Goal: Find specific page/section: Find specific page/section

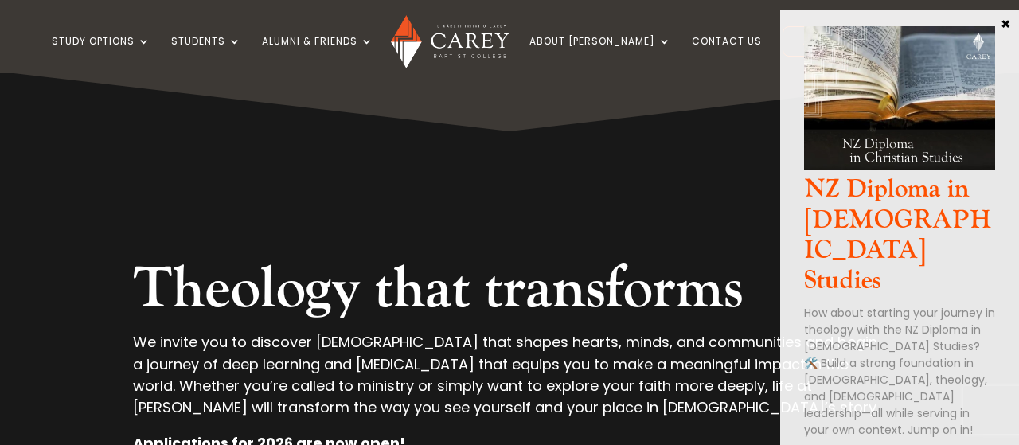
click at [1005, 22] on button "×" at bounding box center [1005, 23] width 16 height 14
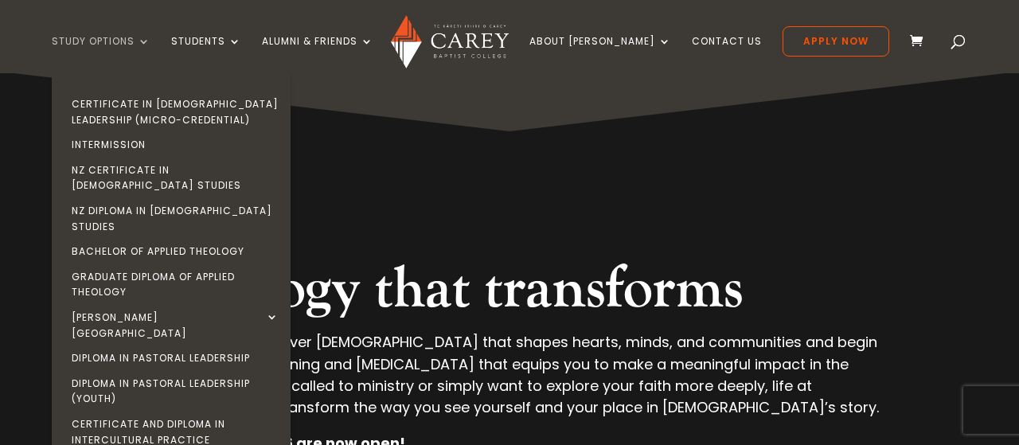
click at [150, 46] on link "Study Options" at bounding box center [101, 54] width 99 height 37
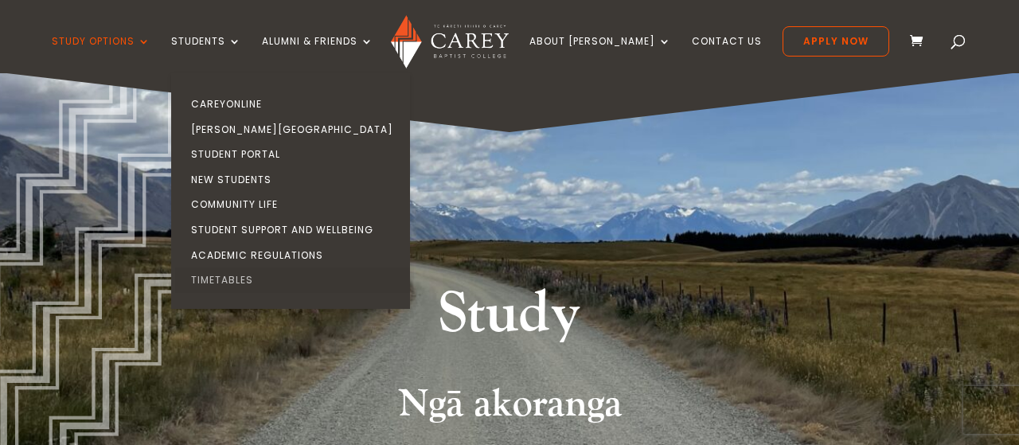
click at [265, 283] on link "Timetables" at bounding box center [294, 279] width 239 height 25
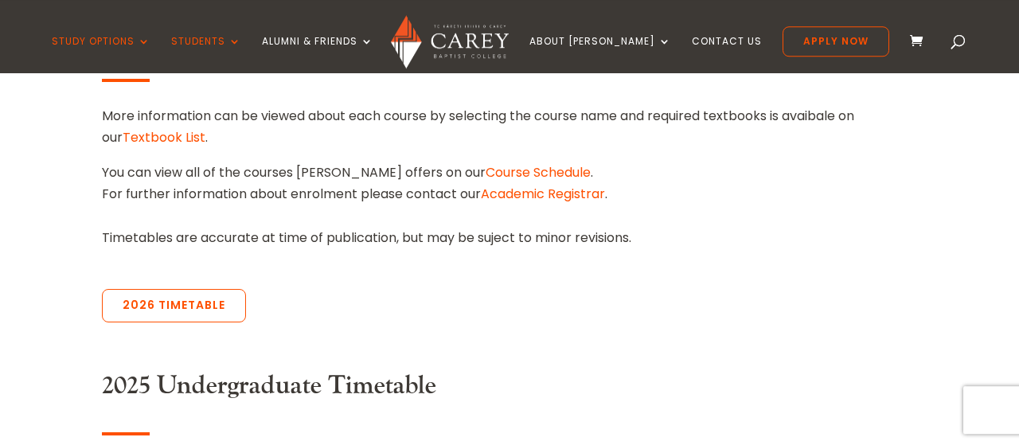
scroll to position [601, 0]
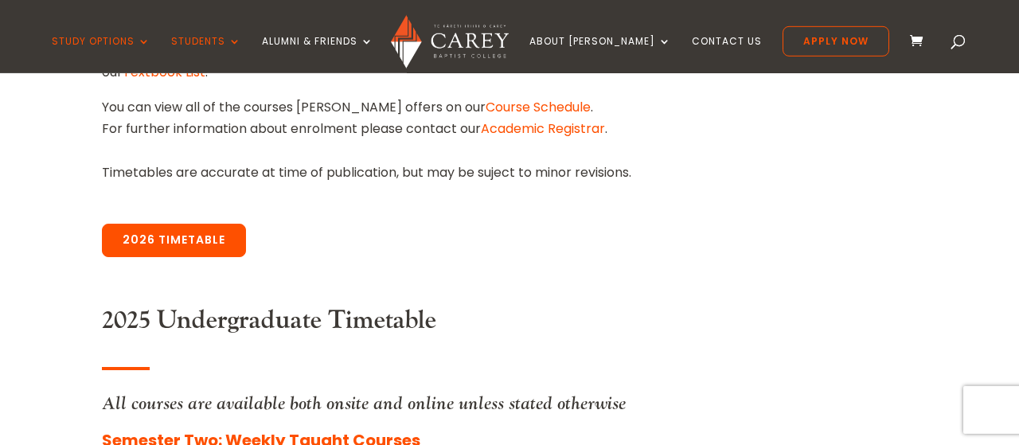
click at [204, 242] on link "2026 Timetable" at bounding box center [174, 240] width 144 height 33
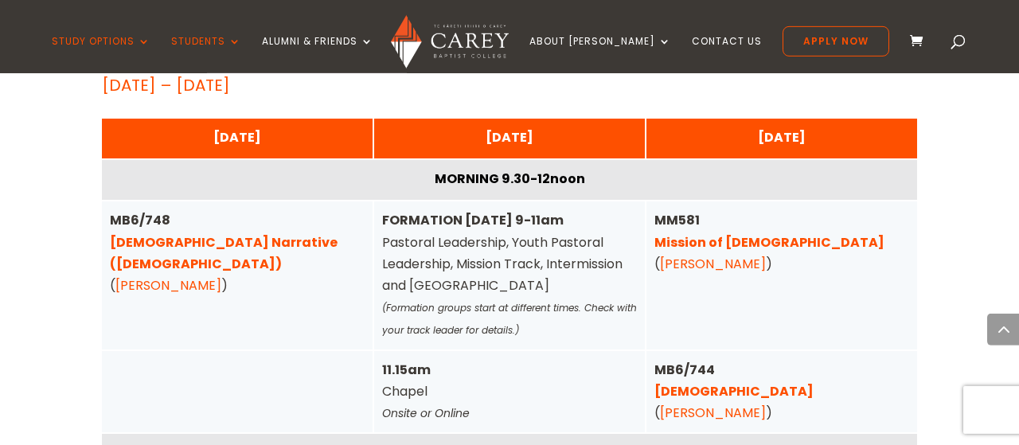
scroll to position [5400, 0]
